Goal: Navigation & Orientation: Find specific page/section

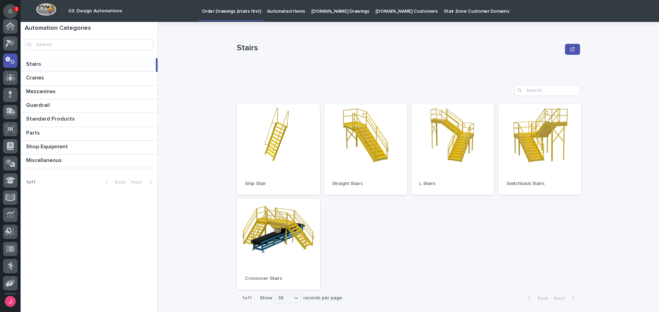
scroll to position [34, 0]
click at [12, 12] on icon "Notifications" at bounding box center [10, 11] width 5 height 6
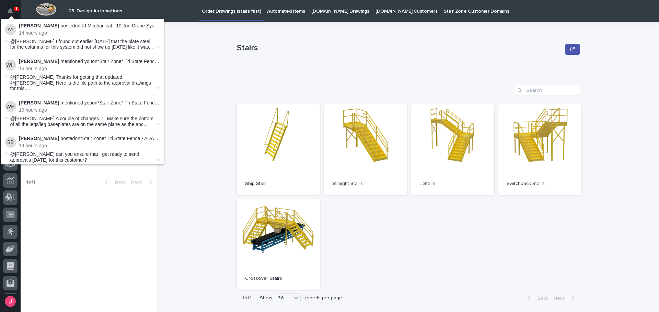
click at [190, 56] on div "Stairs Stairs Sorry, there was an error saving your record. Please try again. P…" at bounding box center [412, 167] width 493 height 291
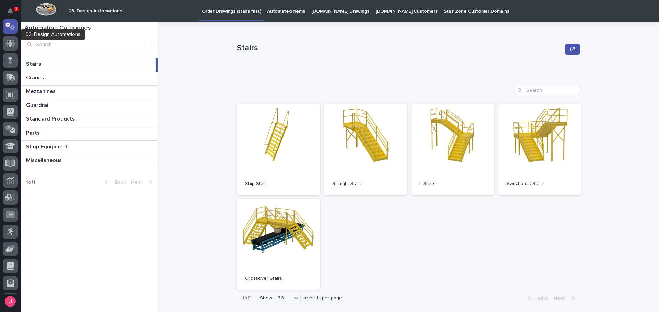
scroll to position [0, 0]
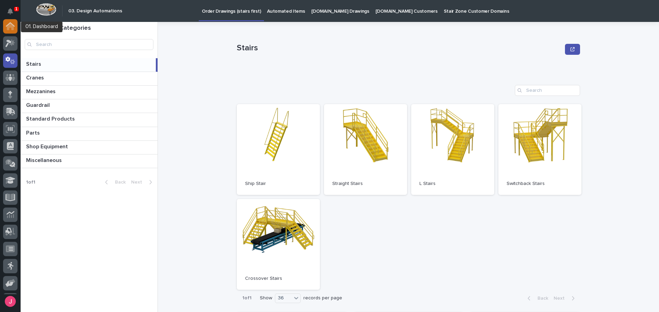
click at [9, 28] on icon at bounding box center [10, 26] width 7 height 7
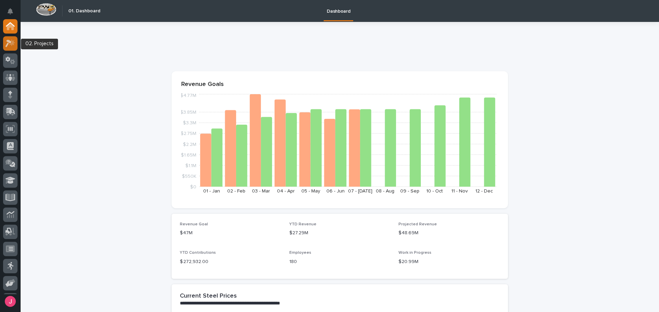
click at [9, 38] on div at bounding box center [10, 43] width 14 height 14
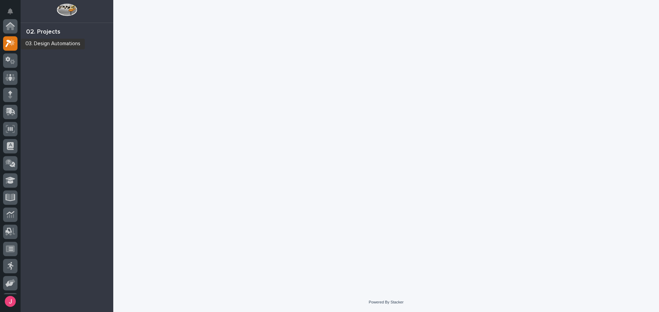
scroll to position [17, 0]
